Goal: Communication & Community: Answer question/provide support

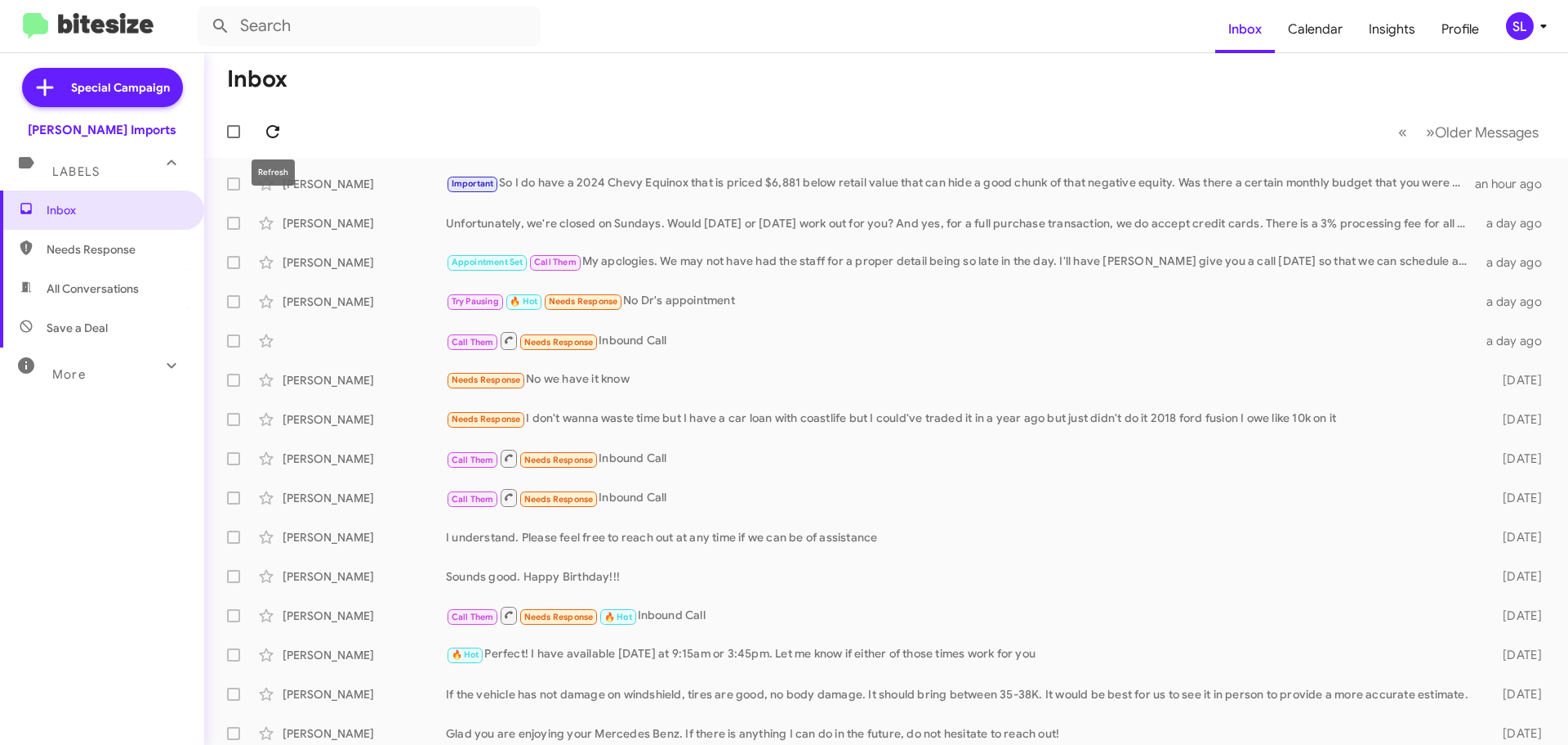
click at [279, 136] on icon at bounding box center [272, 131] width 20 height 20
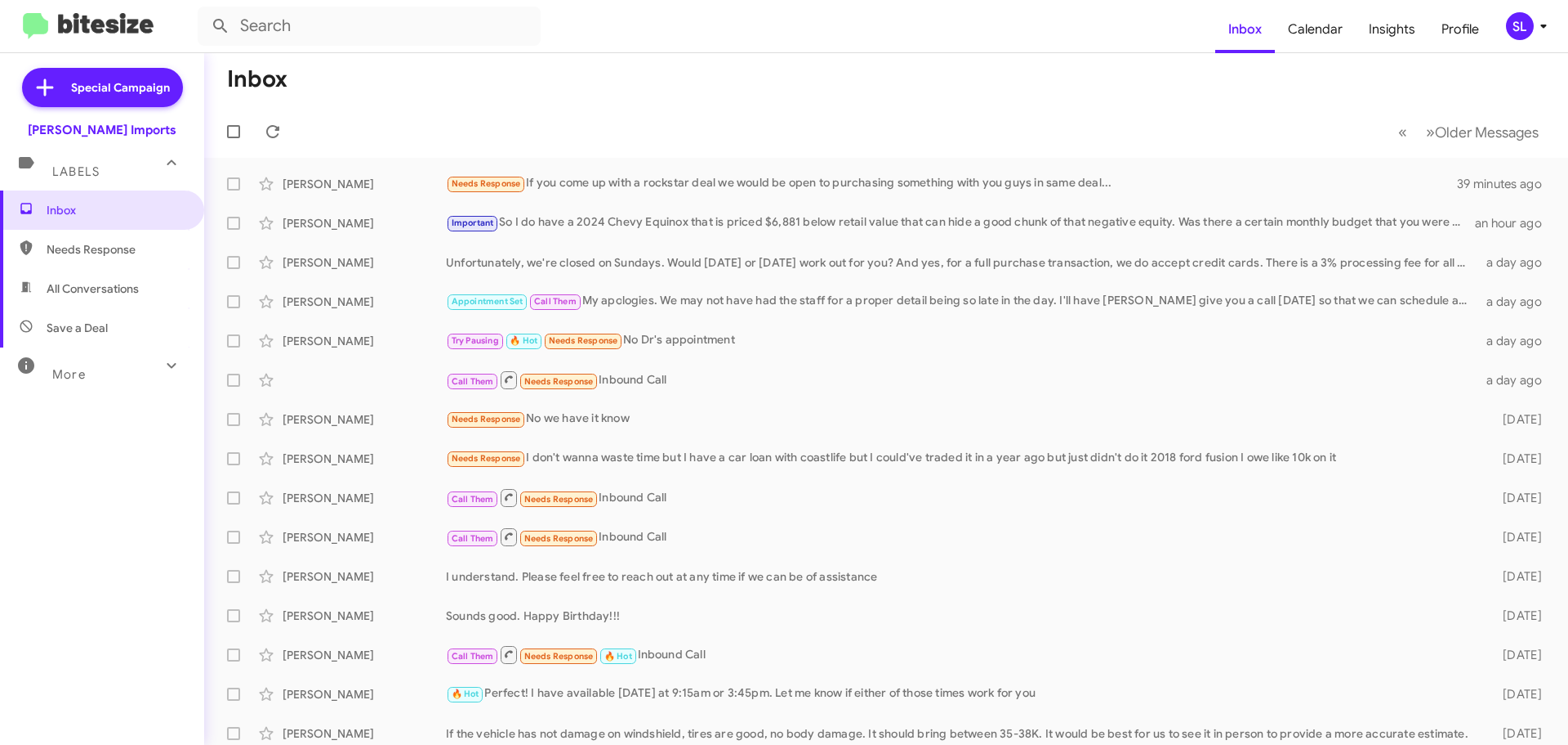
click at [123, 287] on span "All Conversations" at bounding box center [93, 288] width 92 height 16
type input "in:all-conversations"
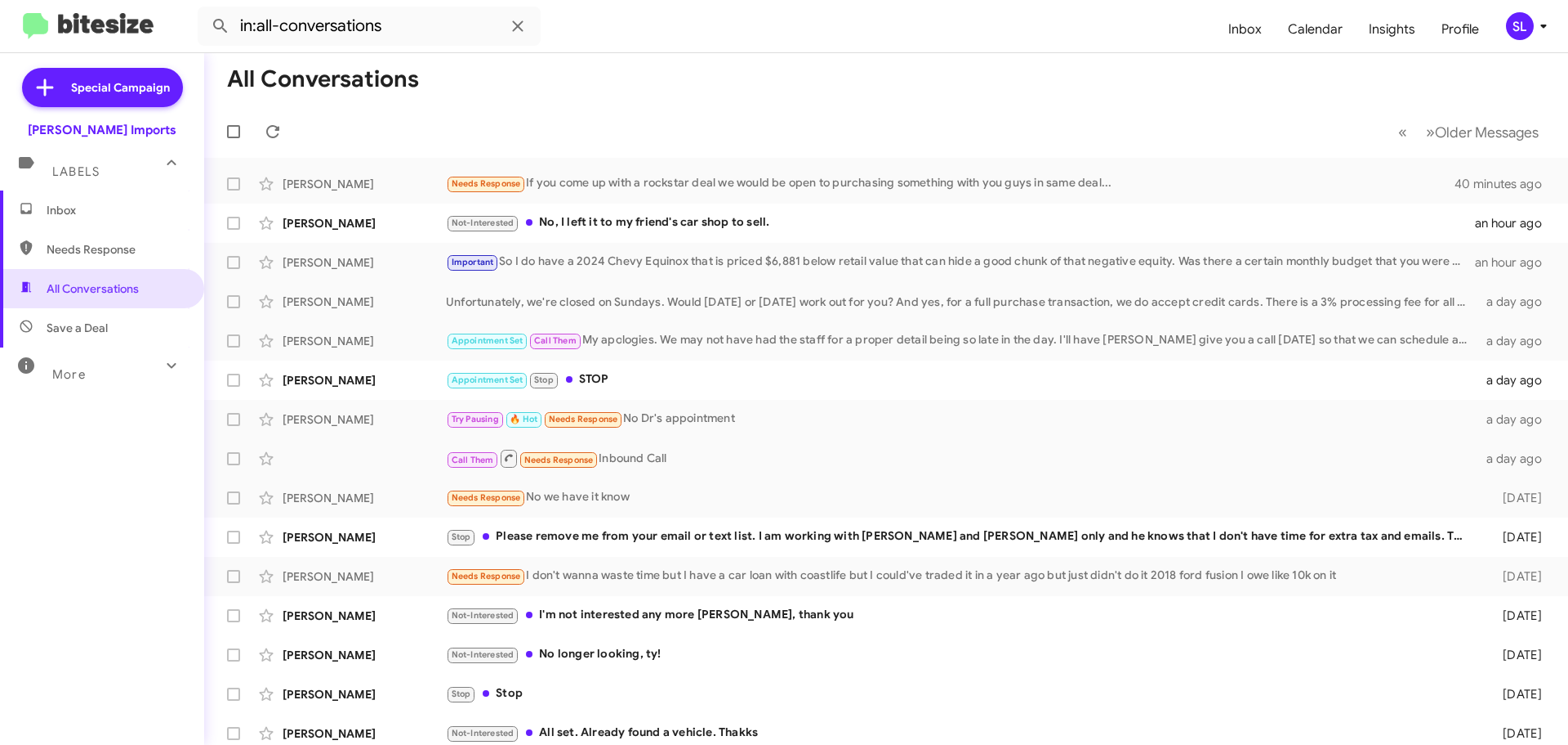
click at [115, 367] on div "More" at bounding box center [86, 367] width 146 height 30
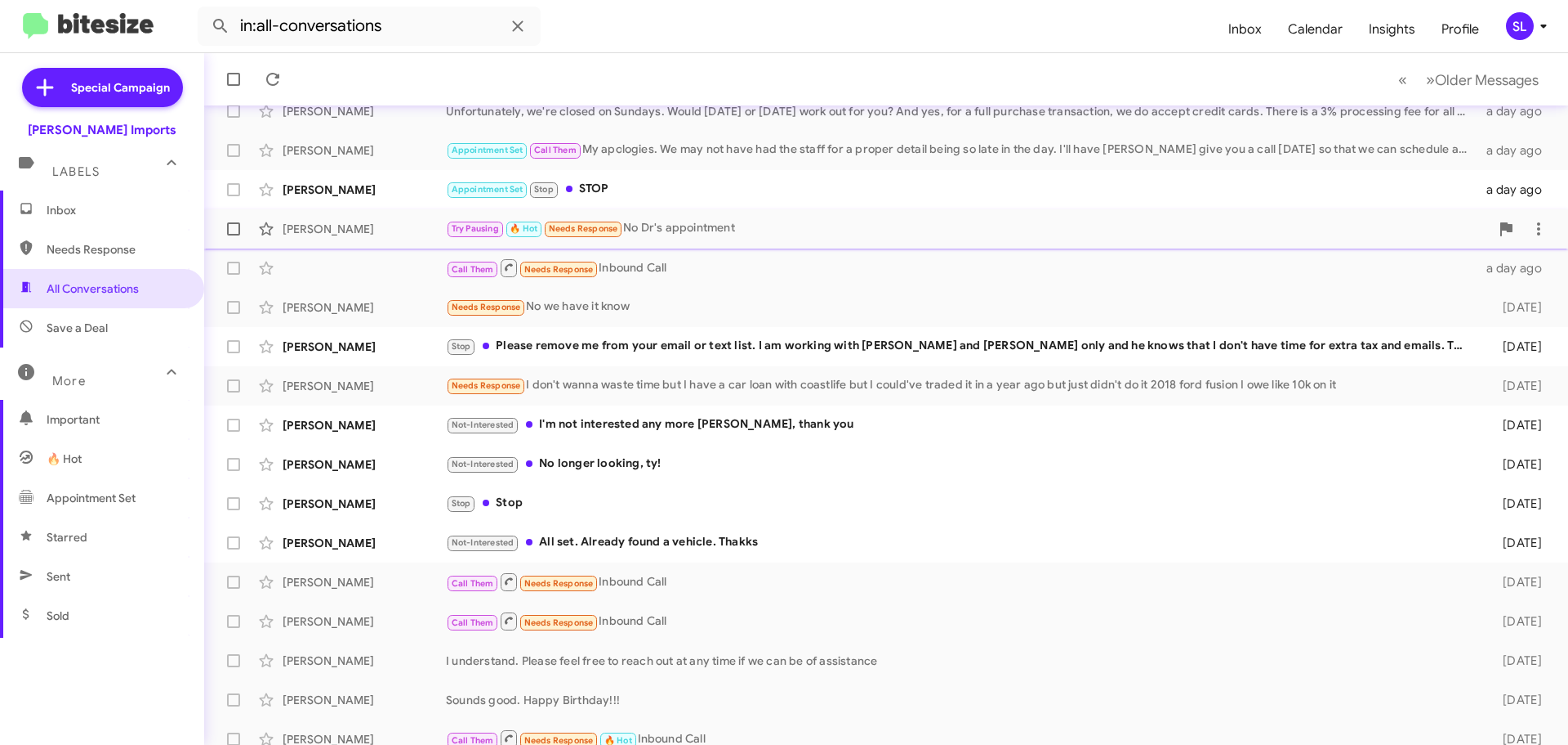
scroll to position [204, 0]
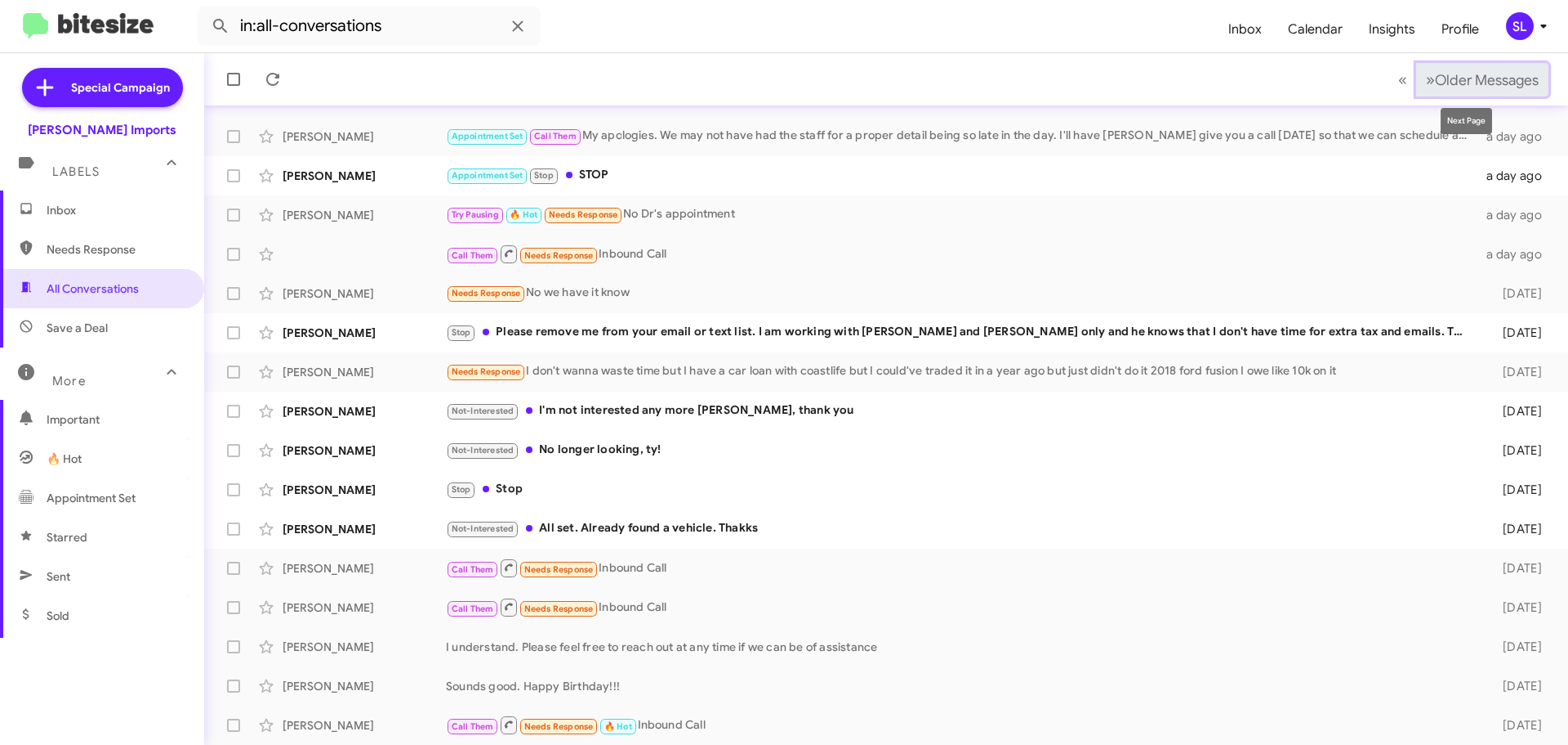
click at [1486, 76] on span "Older Messages" at bounding box center [1487, 80] width 104 height 18
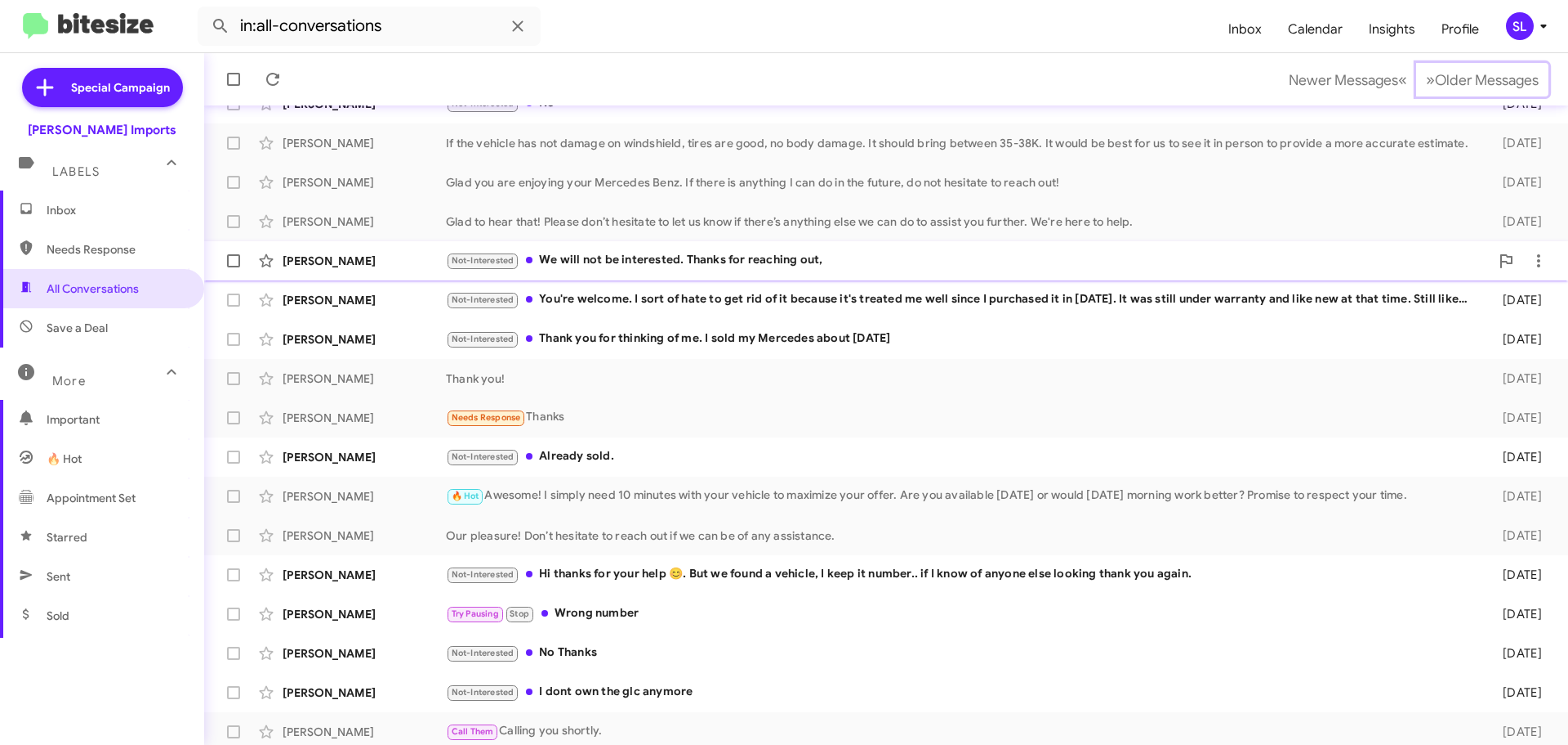
scroll to position [204, 0]
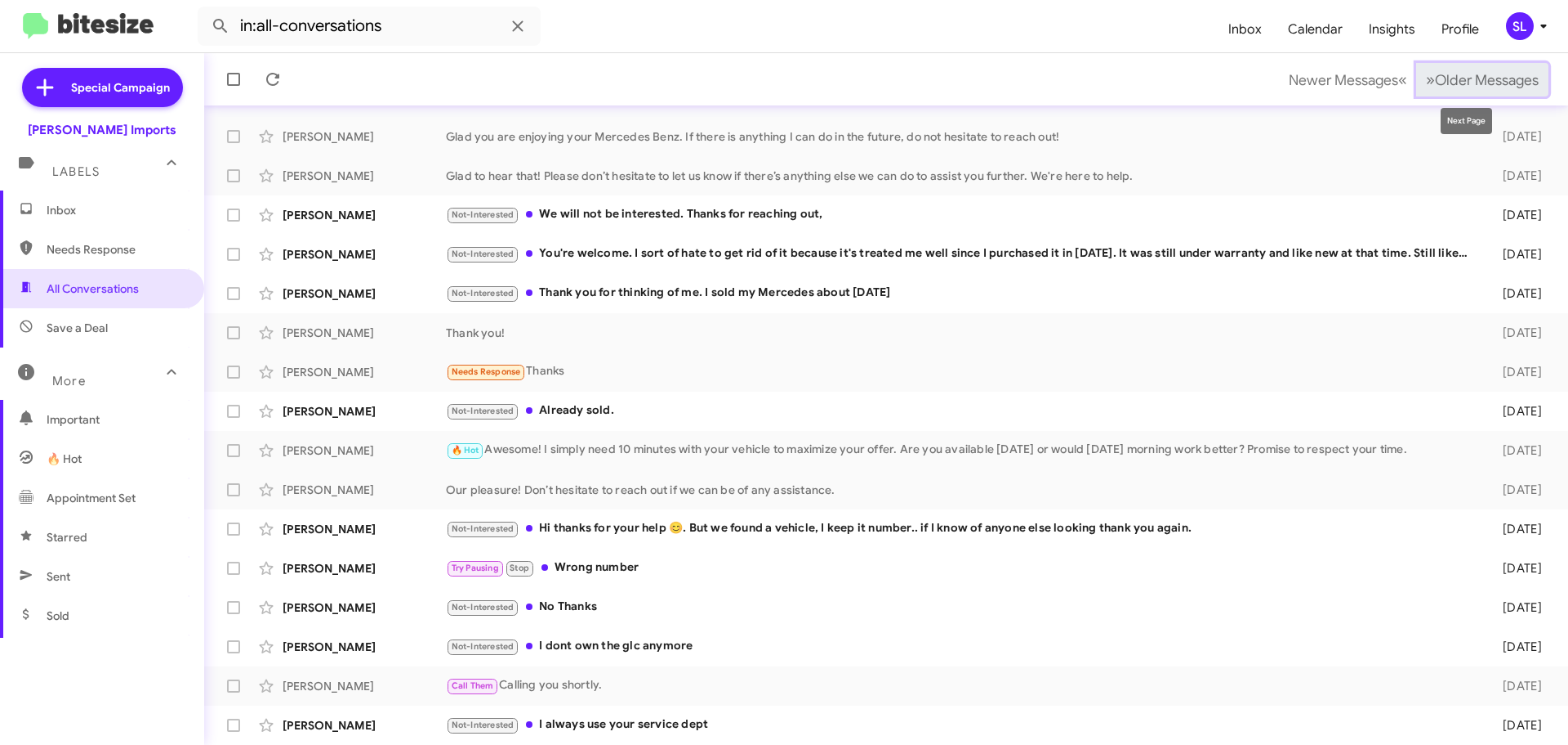
click at [1425, 90] on button "» Next Older Messages" at bounding box center [1482, 79] width 133 height 34
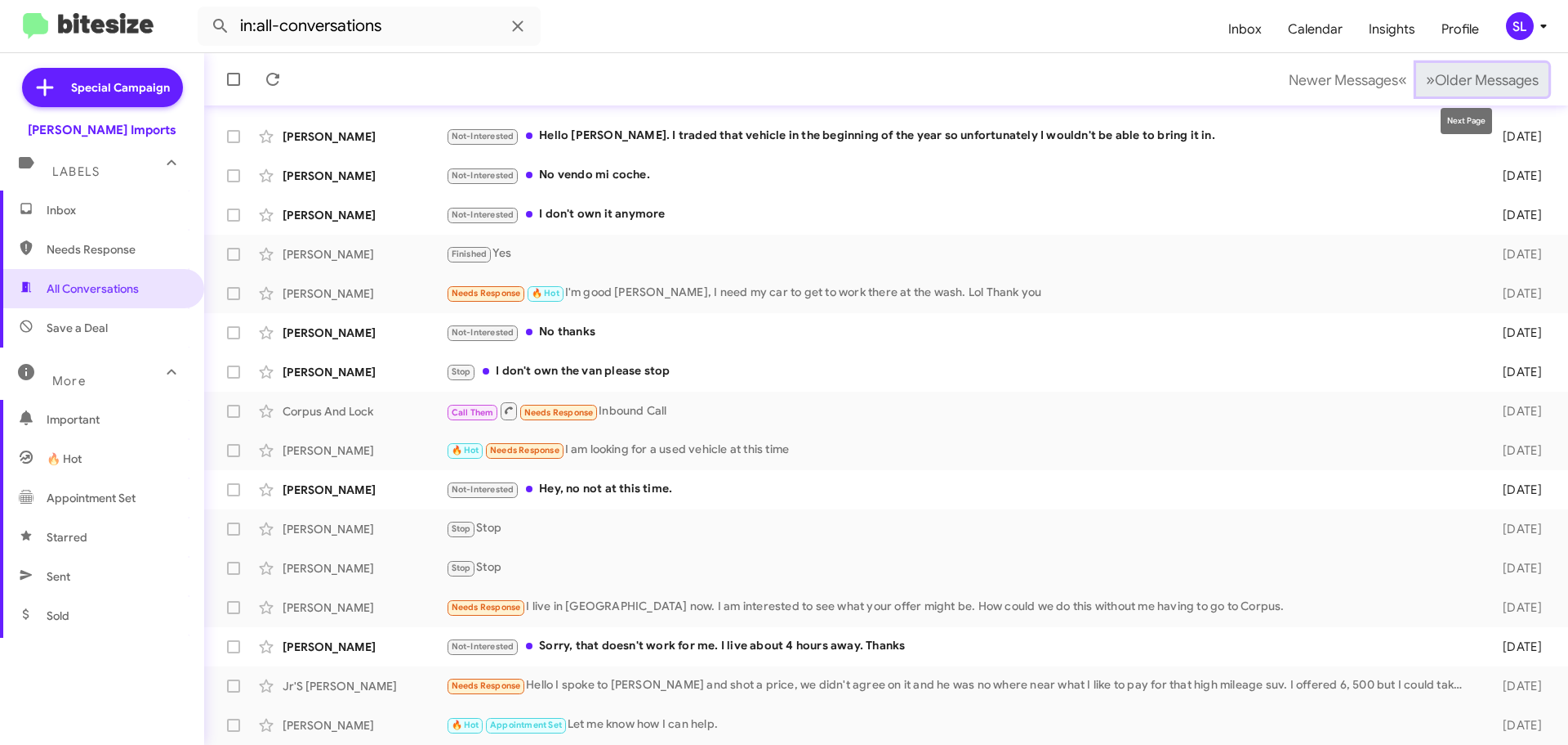
click at [1481, 71] on span "Older Messages" at bounding box center [1487, 80] width 104 height 18
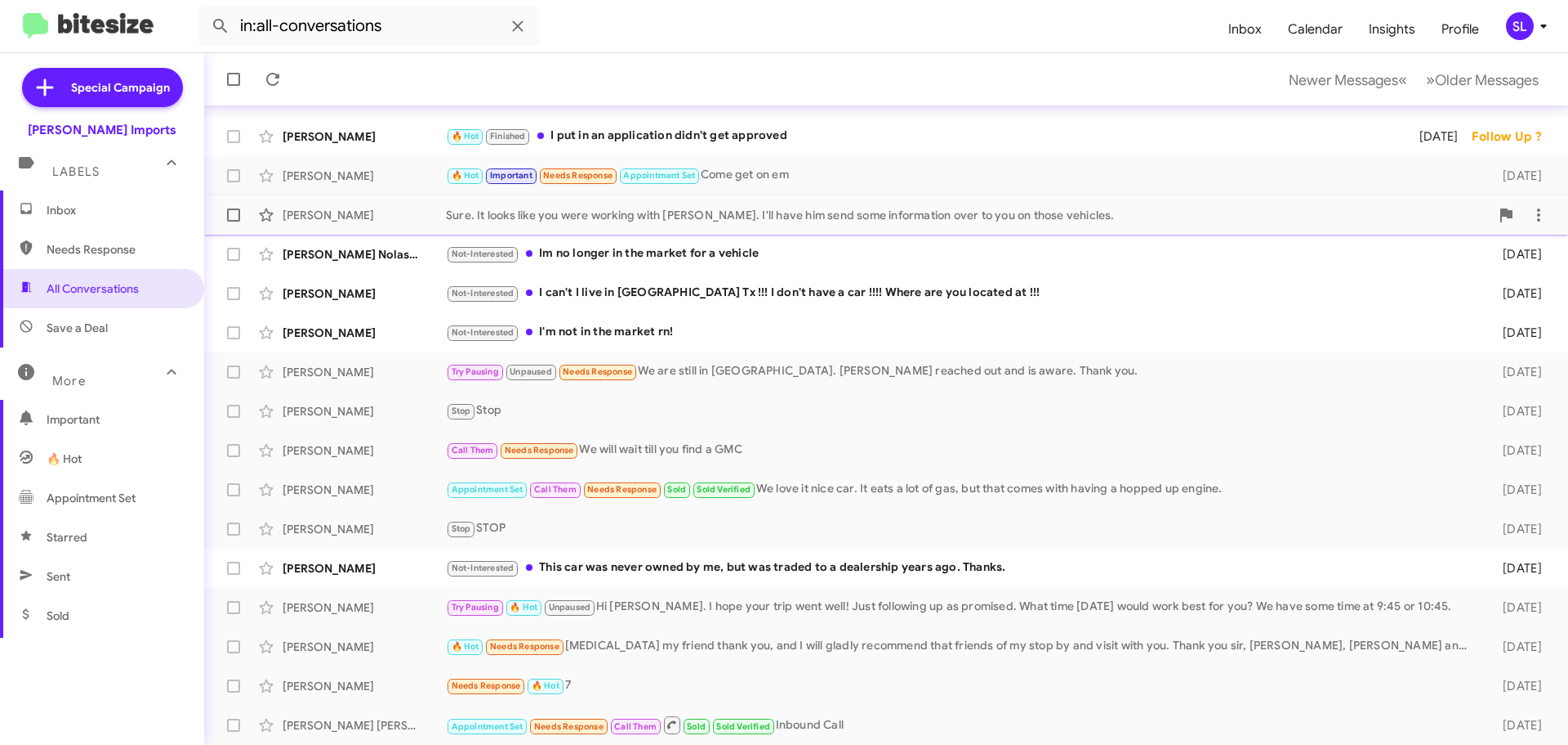
click at [957, 226] on div "[PERSON_NAME] Sure. It looks like you were working with [PERSON_NAME]. I'll hav…" at bounding box center [886, 215] width 1338 height 33
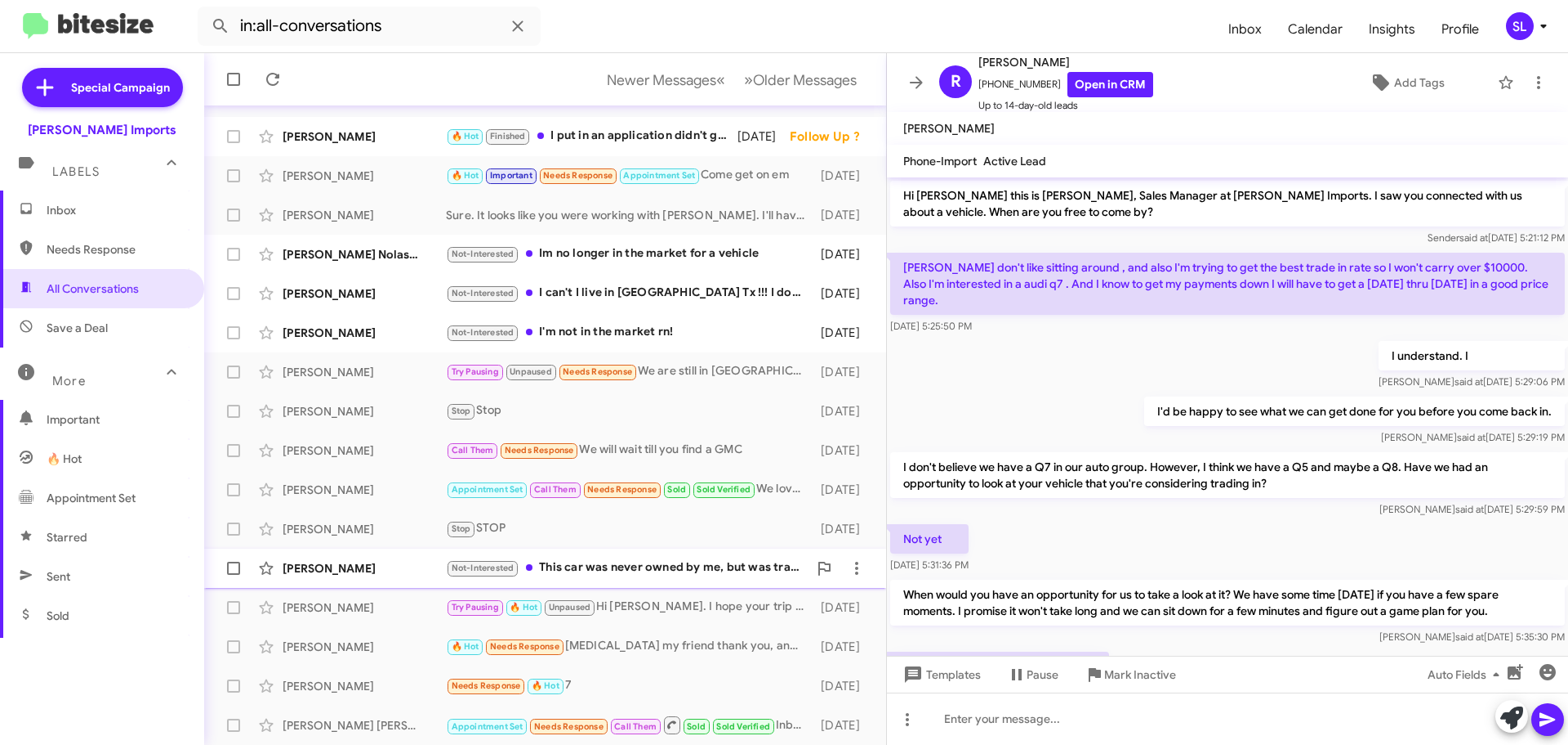
click at [638, 559] on div "Not-Interested This car was never owned by me, but was traded to a dealership y…" at bounding box center [627, 568] width 362 height 19
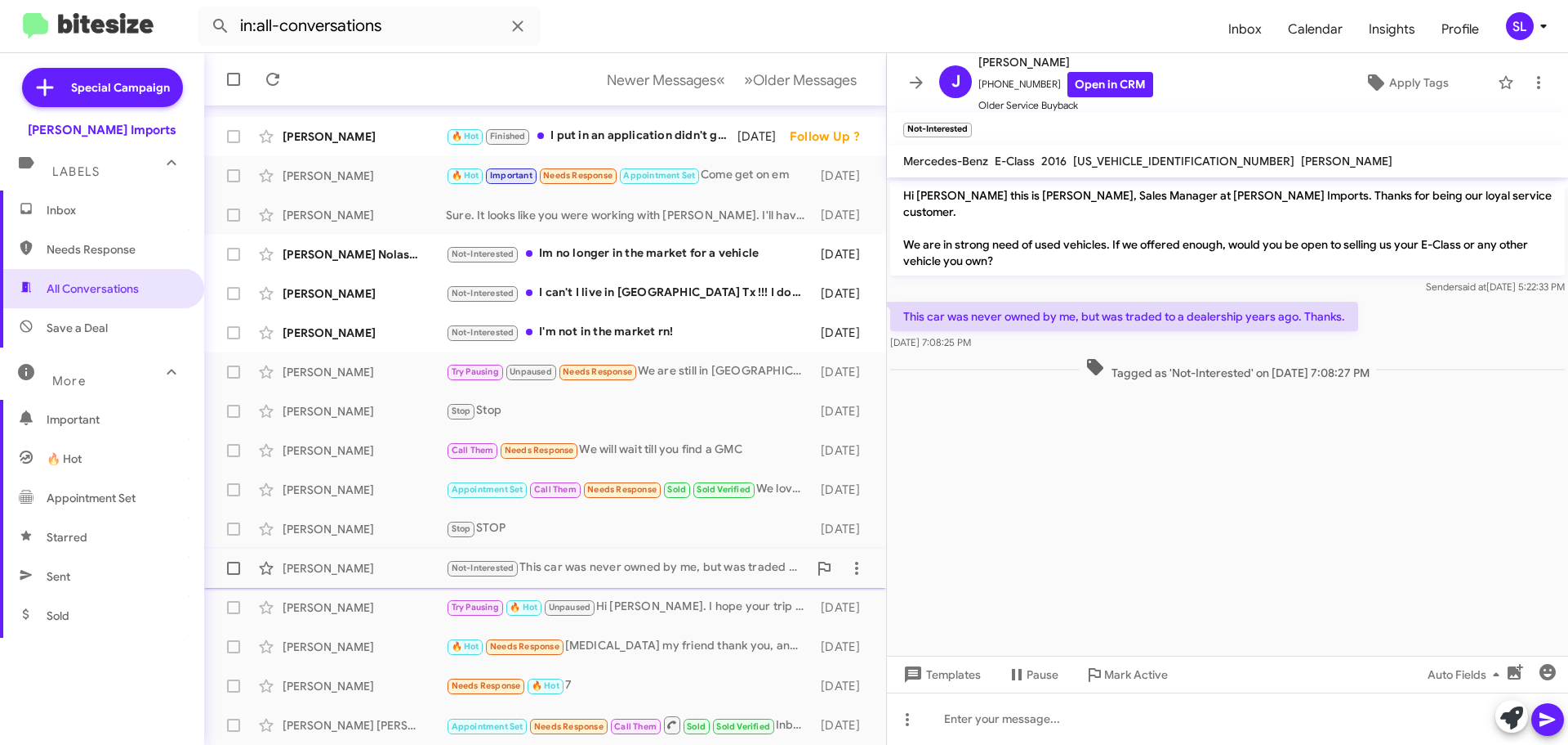
click at [698, 567] on div "Not-Interested This car was never owned by me, but was traded to a dealership y…" at bounding box center [627, 568] width 362 height 19
click at [817, 74] on span "Older Messages" at bounding box center [805, 80] width 104 height 18
click at [681, 336] on div "Not-Interested I'm not in the market rn!" at bounding box center [627, 333] width 362 height 19
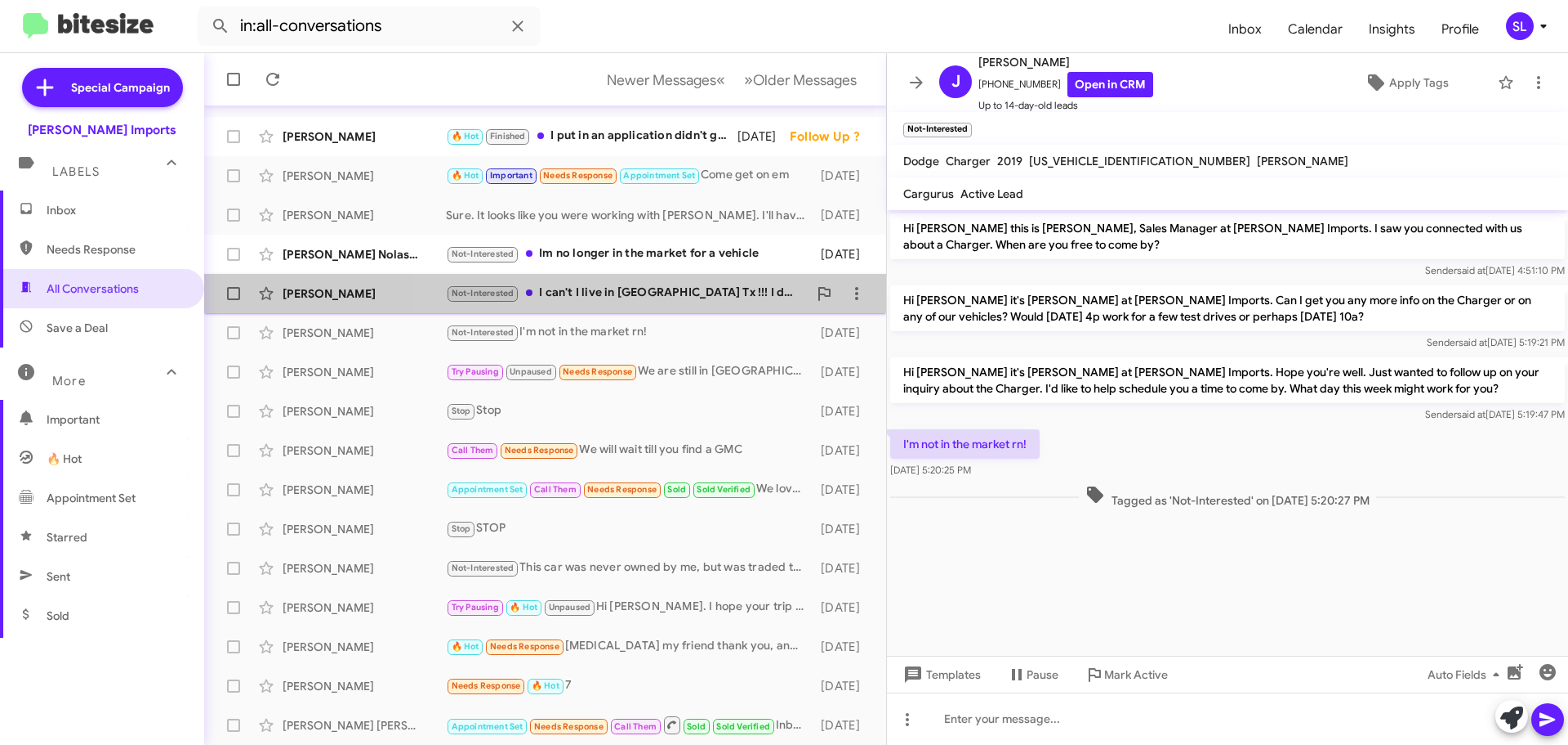
click at [666, 289] on div "Not-Interested I can't I live in [GEOGRAPHIC_DATA] Tx !!! I don't have a car !!…" at bounding box center [627, 293] width 362 height 19
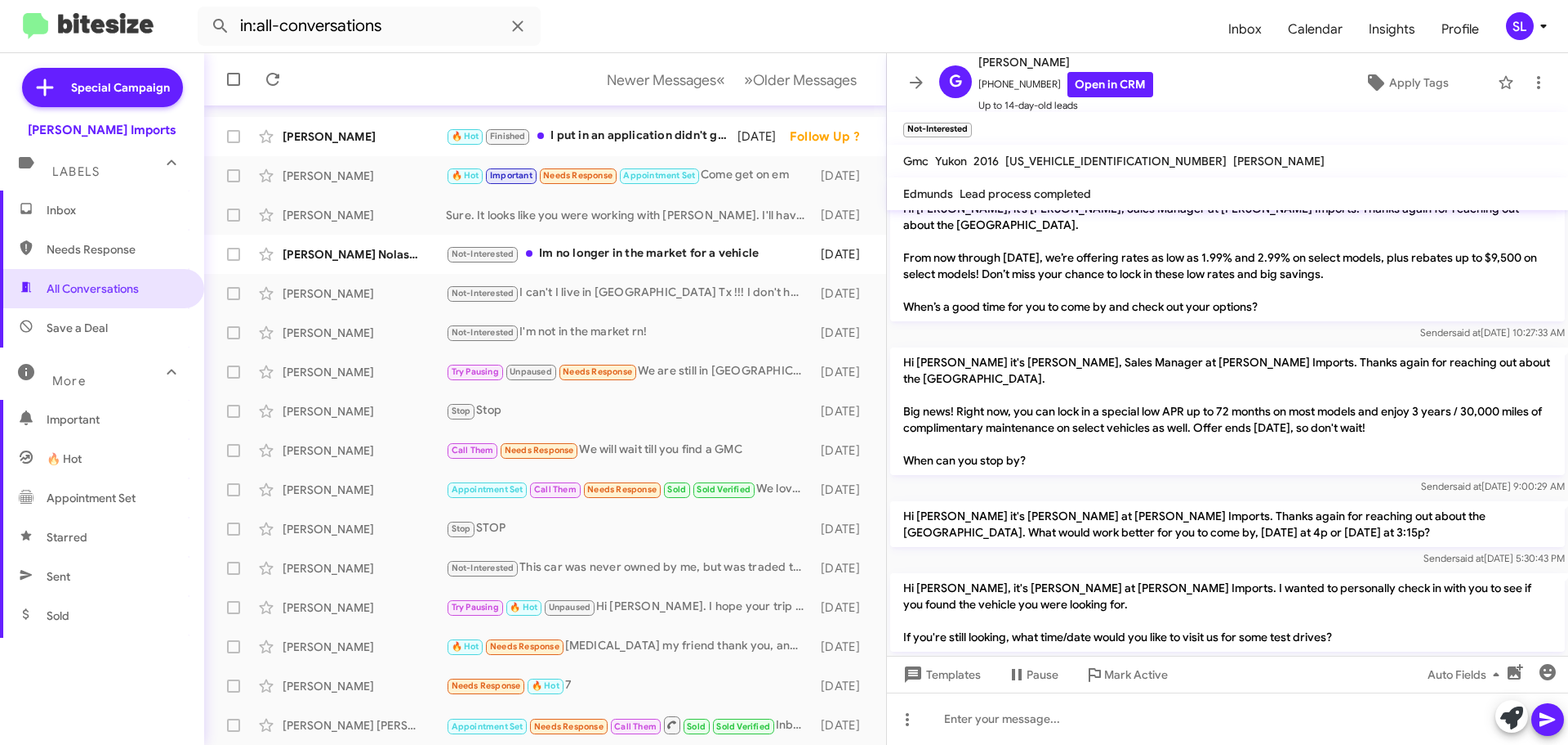
scroll to position [268, 0]
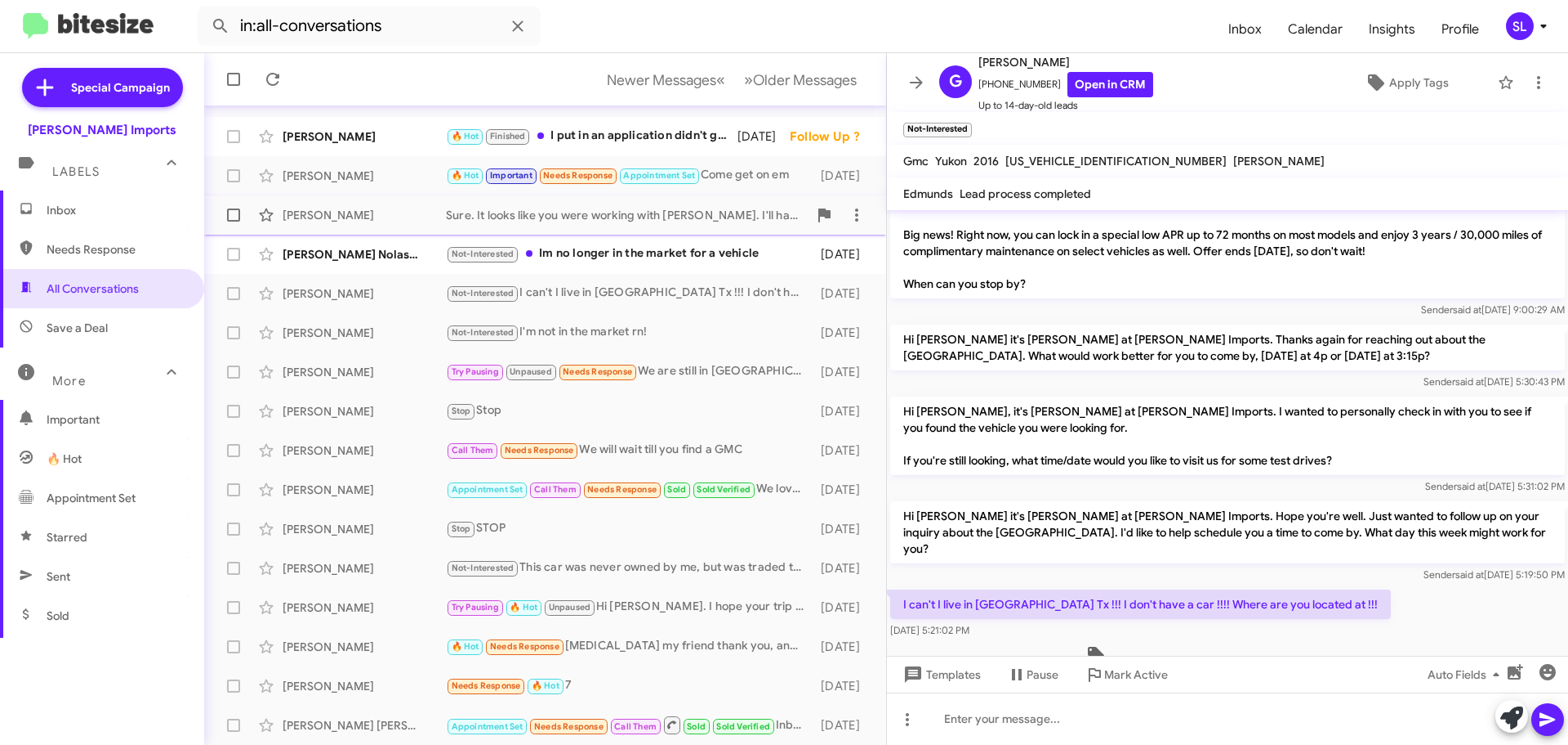
click at [653, 224] on div "[PERSON_NAME] Sure. It looks like you were working with [PERSON_NAME]. I'll hav…" at bounding box center [545, 215] width 656 height 33
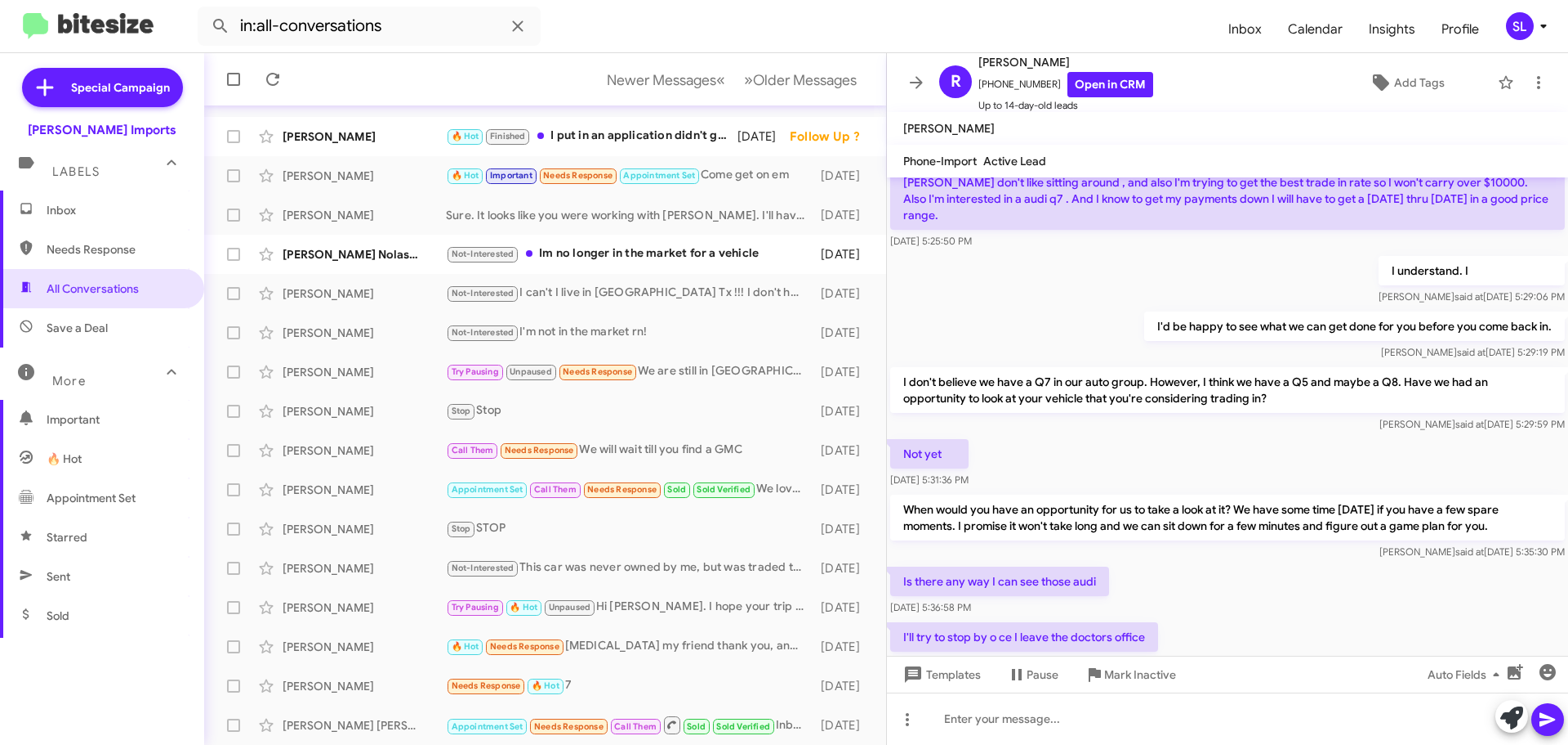
scroll to position [184, 0]
